Goal: Transaction & Acquisition: Subscribe to service/newsletter

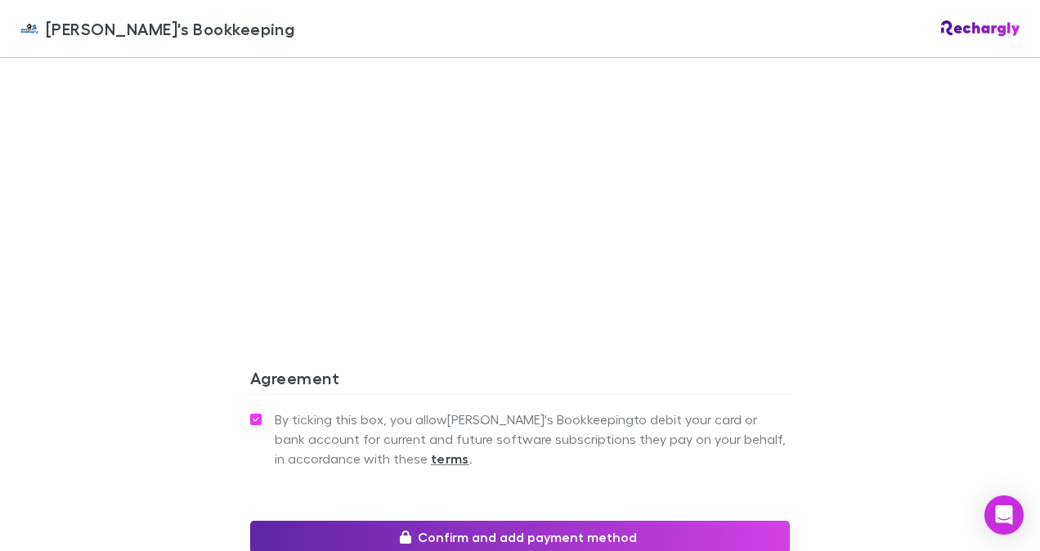
scroll to position [1390, 0]
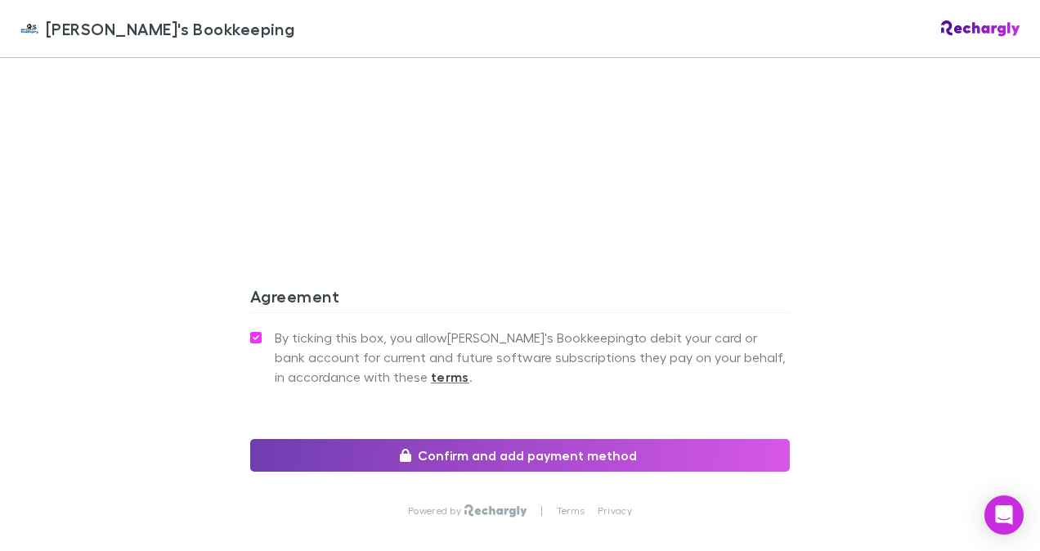
click at [510, 439] on button "Confirm and add payment method" at bounding box center [520, 455] width 540 height 33
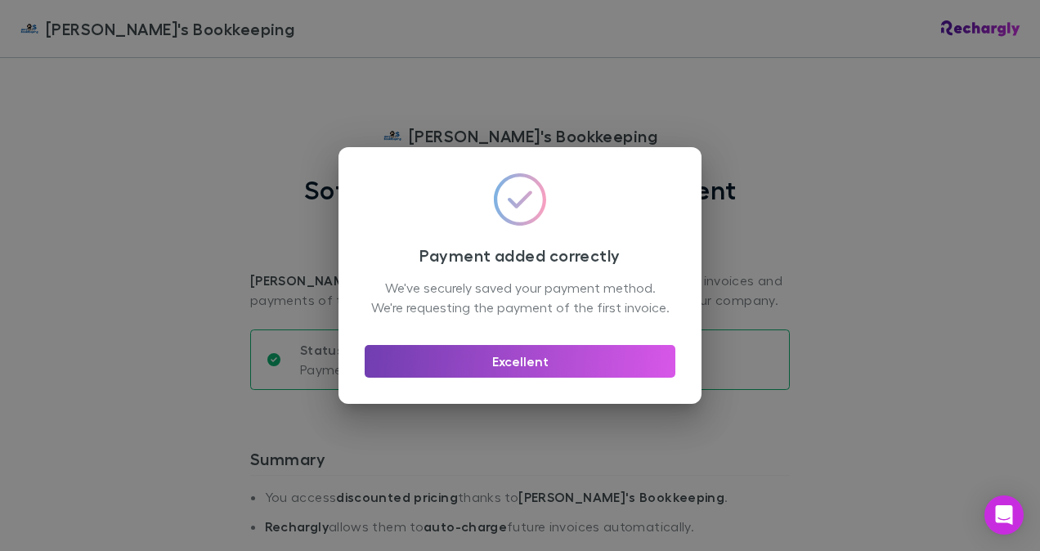
click at [542, 364] on button "Excellent" at bounding box center [520, 361] width 311 height 33
